Goal: Transaction & Acquisition: Obtain resource

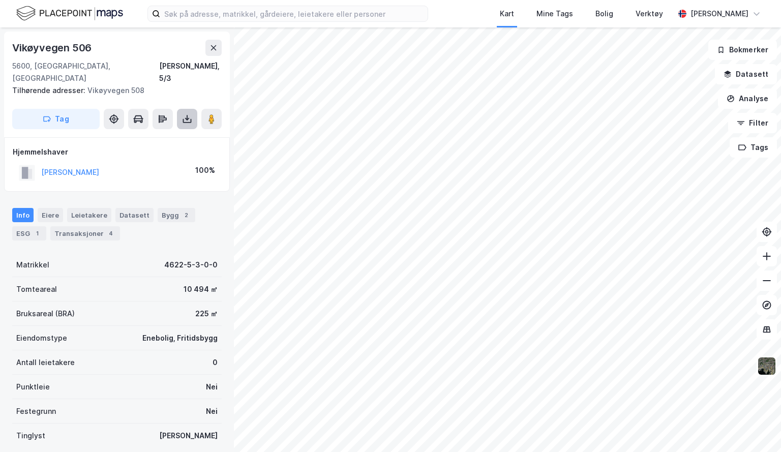
click at [187, 115] on icon at bounding box center [187, 118] width 1 height 6
click at [157, 135] on div "Last ned grunnbok" at bounding box center [136, 139] width 59 height 8
